Goal: Task Accomplishment & Management: Use online tool/utility

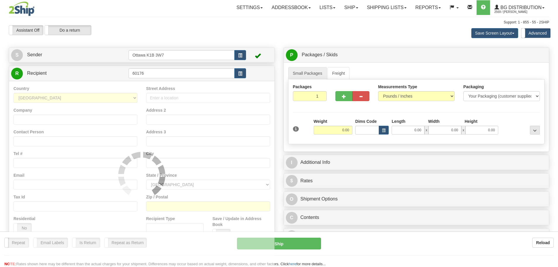
click at [213, 27] on div "Assistant On Assistant Off Do a return Do a return" at bounding box center [118, 30] width 229 height 10
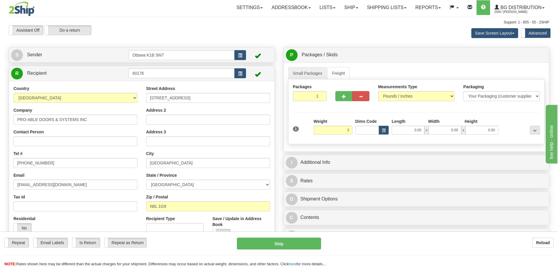
type input "3.00"
click at [396, 156] on div "I Additional Info" at bounding box center [416, 162] width 265 height 15
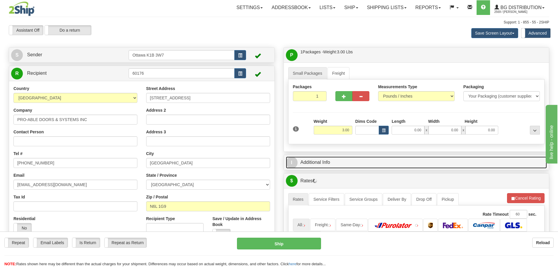
click at [397, 167] on link "I Additional Info" at bounding box center [416, 162] width 261 height 12
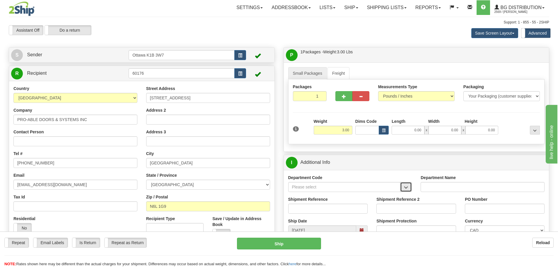
click at [408, 185] on span "button" at bounding box center [406, 187] width 4 height 4
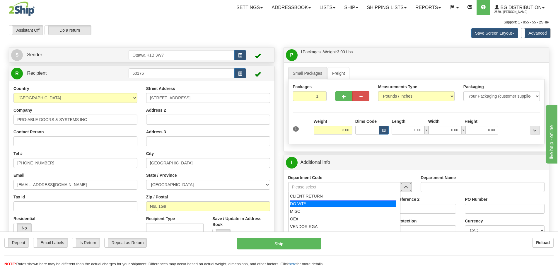
click at [346, 202] on div "DO WT#" at bounding box center [343, 203] width 107 height 6
type input "DO WT#"
type input "DIRECT ORDERS"
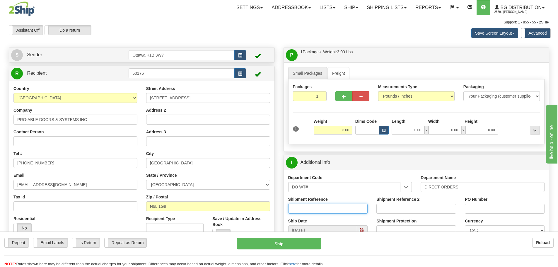
click at [334, 206] on input "Shipment Reference" at bounding box center [328, 209] width 80 height 10
type input "167373-00"
click at [516, 204] on input "PO Number" at bounding box center [505, 209] width 80 height 10
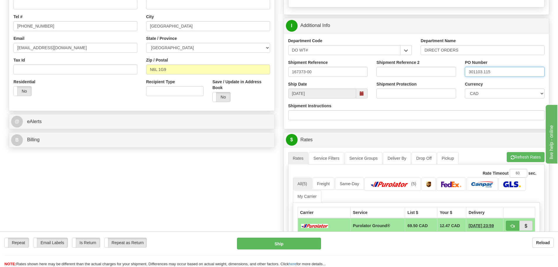
scroll to position [176, 0]
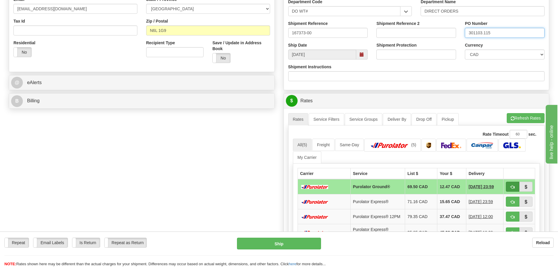
type input "301103.115"
click at [510, 187] on button "button" at bounding box center [512, 187] width 13 height 10
type input "260"
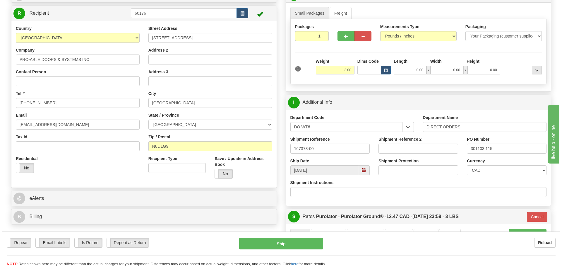
scroll to position [59, 0]
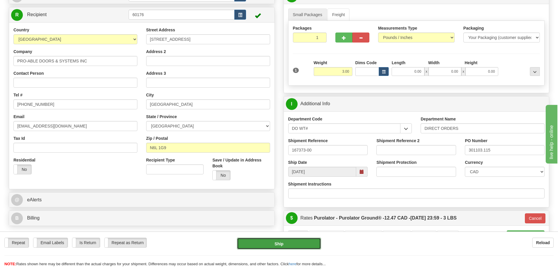
click at [292, 240] on button "Ship" at bounding box center [279, 244] width 84 height 12
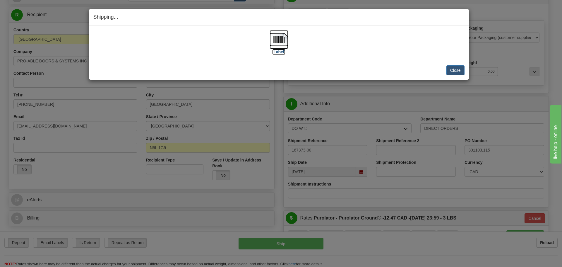
click at [277, 52] on label "[Label]" at bounding box center [278, 52] width 13 height 6
